Goal: Find specific page/section: Find specific page/section

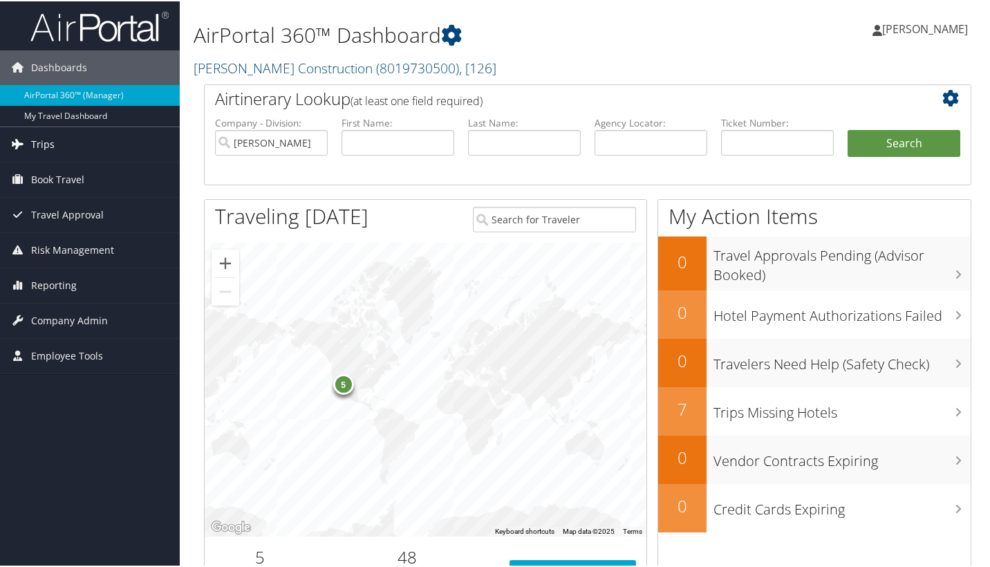
click at [54, 141] on link "Trips" at bounding box center [90, 143] width 180 height 35
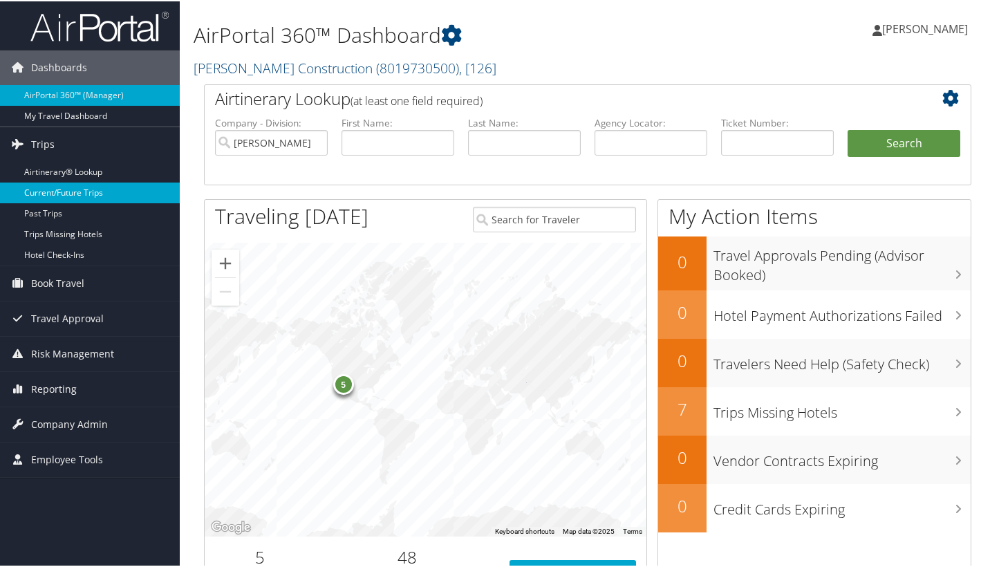
click at [53, 193] on link "Current/Future Trips" at bounding box center [90, 191] width 180 height 21
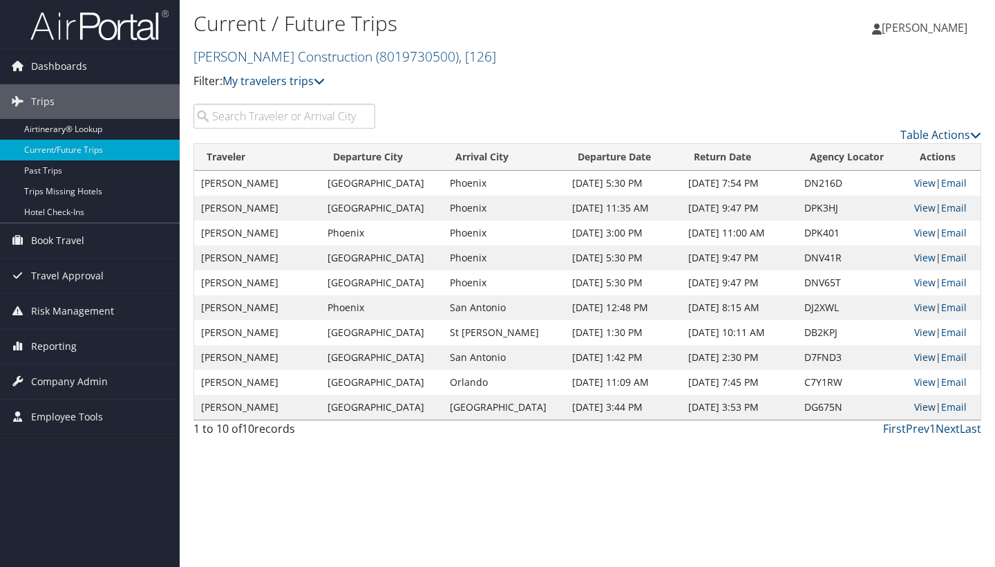
click at [915, 402] on link "View" at bounding box center [925, 406] width 21 height 13
click at [919, 357] on link "View" at bounding box center [925, 356] width 21 height 13
click at [952, 425] on link "Next" at bounding box center [948, 428] width 24 height 15
click at [952, 429] on link "Next" at bounding box center [948, 428] width 24 height 15
click at [69, 194] on link "Trips Missing Hotels" at bounding box center [90, 191] width 180 height 21
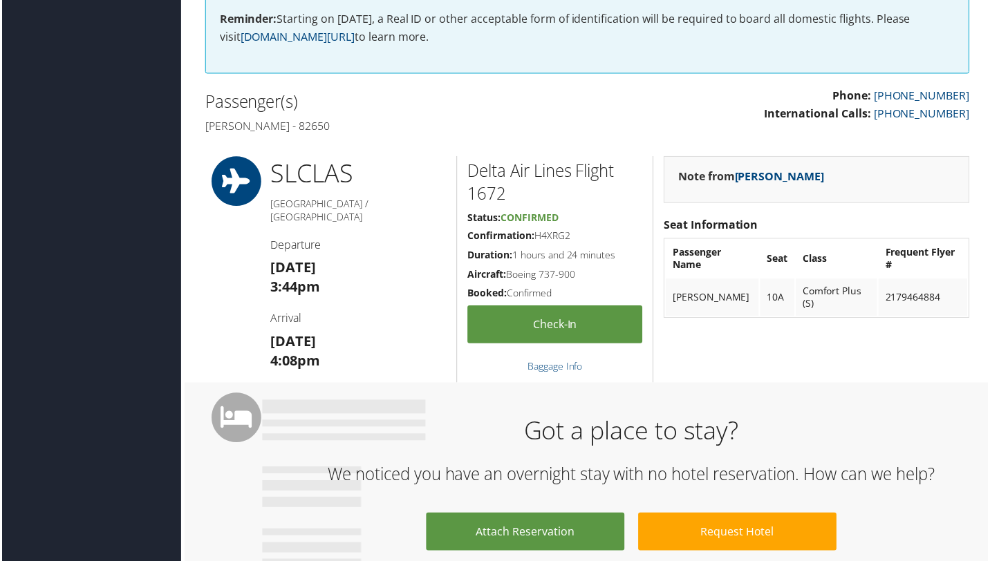
scroll to position [295, 0]
